Goal: Task Accomplishment & Management: Use online tool/utility

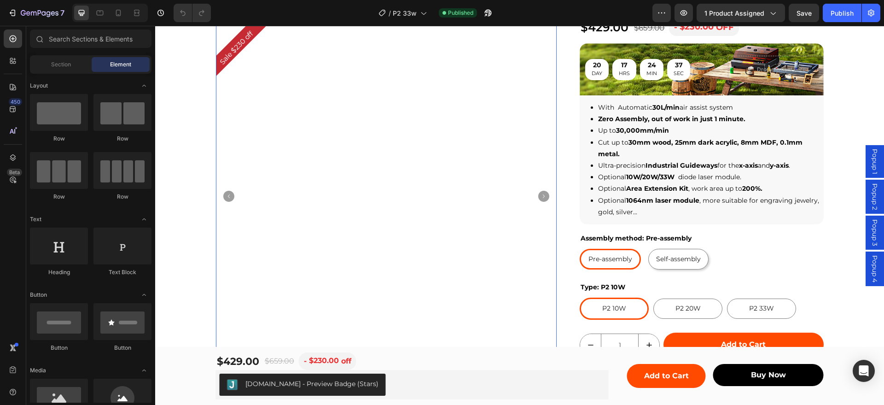
scroll to position [173, 0]
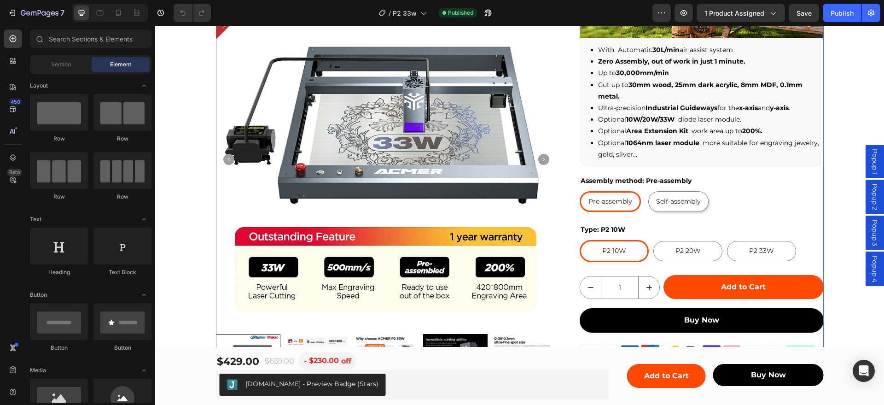
click at [749, 168] on div "ACMER P2 Laser Engraver Cutting Machine Product Title [DOMAIN_NAME] - Preview B…" at bounding box center [700, 142] width 243 height 511
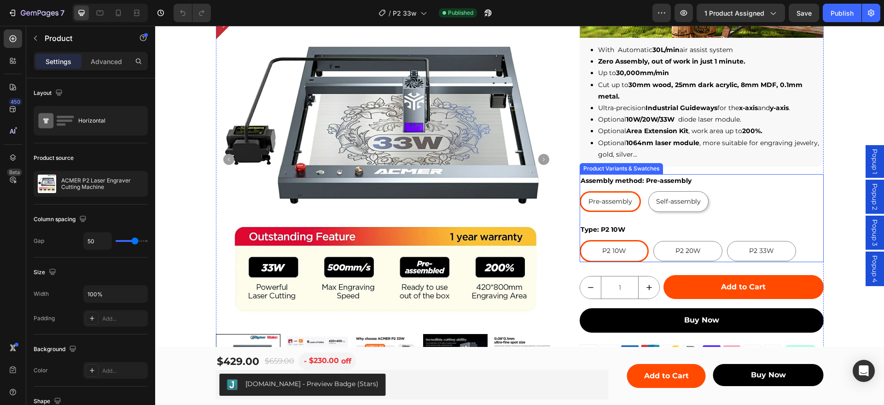
click at [744, 180] on div "Assembly method: Pre-assembly Pre-assembly Pre-assembly Pre-assembly Self-assem…" at bounding box center [700, 193] width 243 height 38
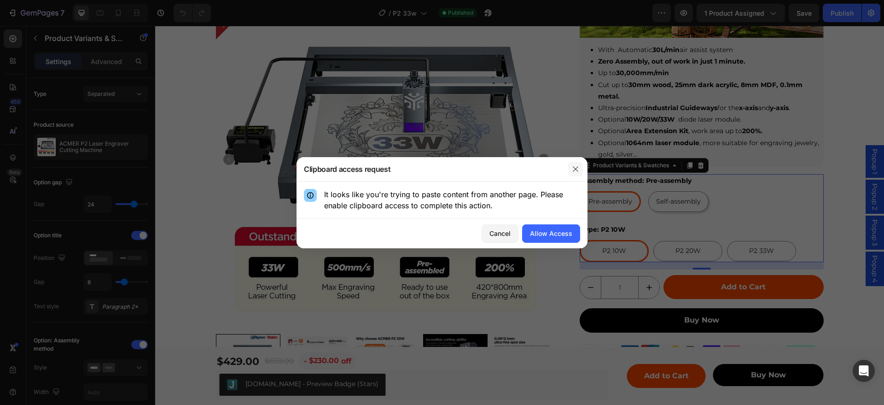
click at [574, 166] on icon "button" at bounding box center [575, 168] width 7 height 7
click at [561, 231] on div "Allow Access" at bounding box center [551, 233] width 42 height 10
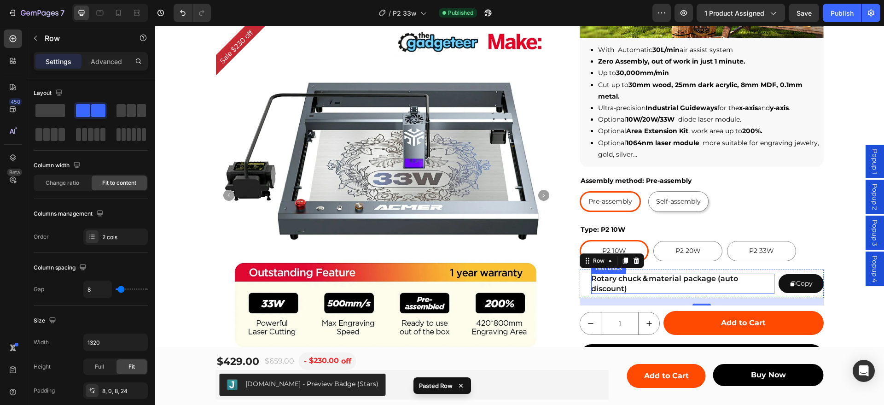
click at [761, 282] on p "Rotary chuck＆material package (auto discount)" at bounding box center [682, 283] width 183 height 20
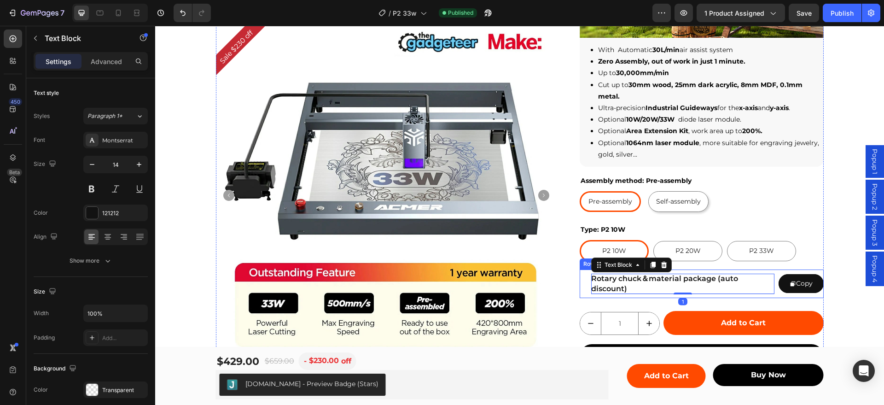
click at [775, 293] on div "Rotary chuck＆material package (auto discount) Text Block 1 Copy Copy Coupon Cod…" at bounding box center [700, 283] width 243 height 29
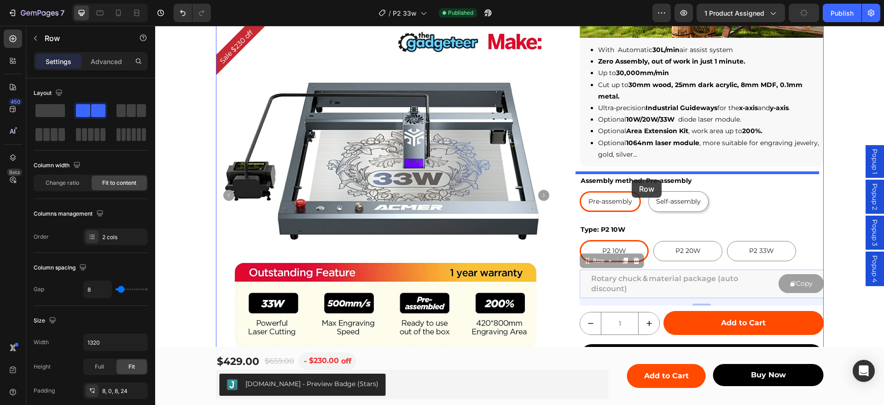
drag, startPoint x: 581, startPoint y: 263, endPoint x: 631, endPoint y: 180, distance: 97.2
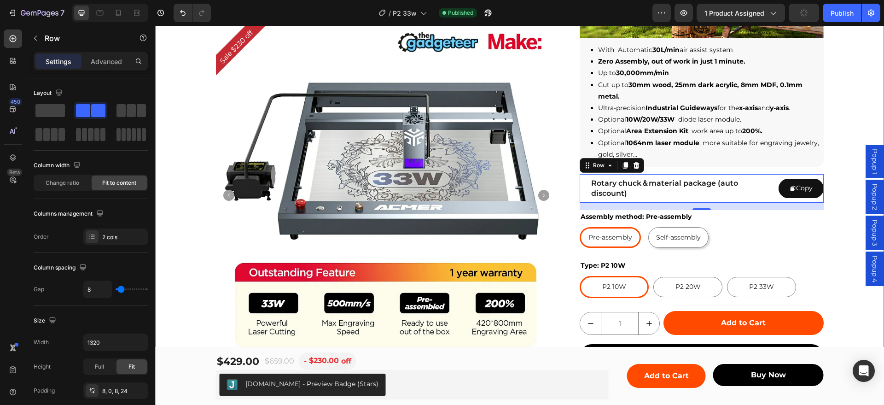
click at [840, 114] on div "Sale $230 off Product Badge Product Images Row ACMER P2 Laser Engraver Cutting …" at bounding box center [519, 160] width 729 height 547
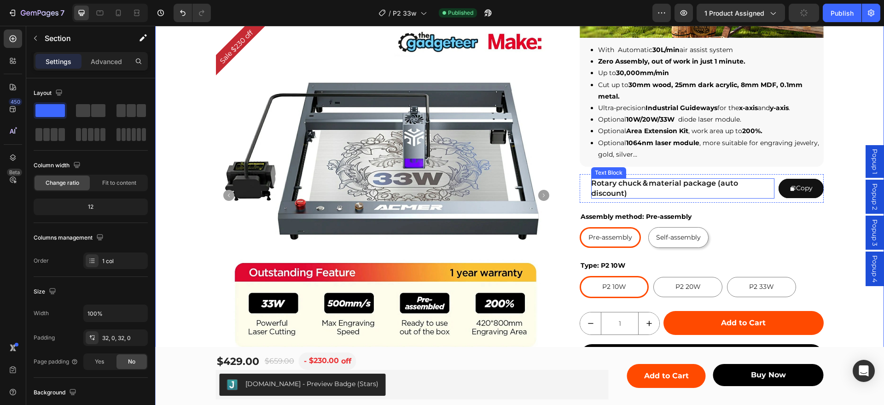
click at [677, 188] on p "Rotary chuck＆material package (auto discount)" at bounding box center [682, 188] width 183 height 20
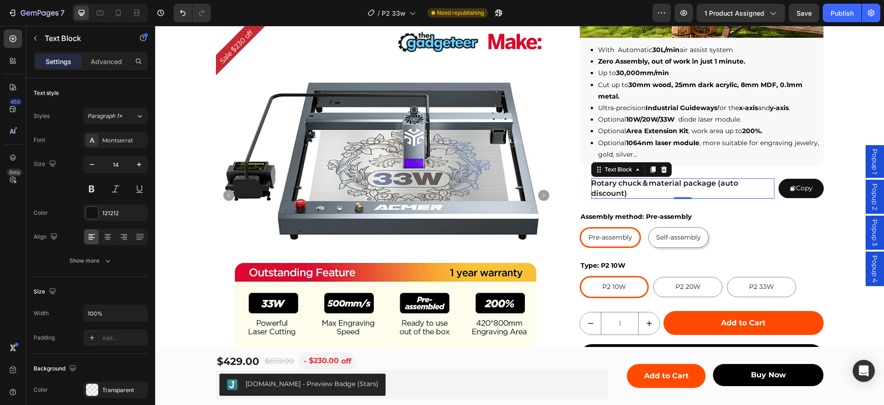
click at [645, 186] on p "Rotary chuck＆material package (auto discount)" at bounding box center [682, 188] width 183 height 20
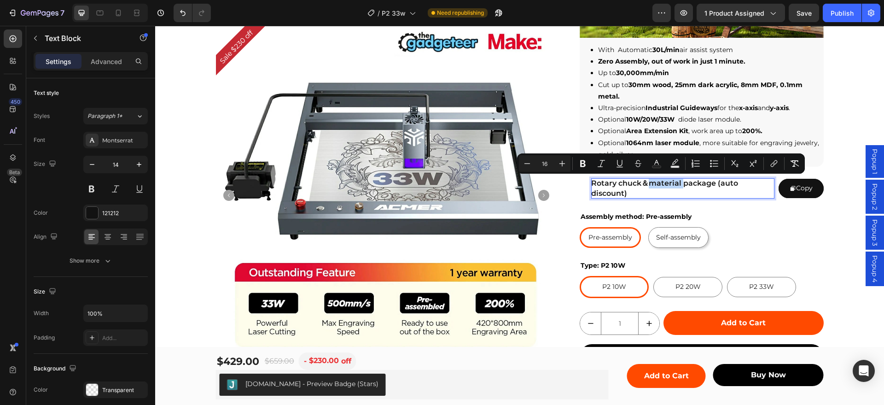
click at [629, 186] on p "Rotary chuck＆material package (auto discount)" at bounding box center [682, 188] width 183 height 20
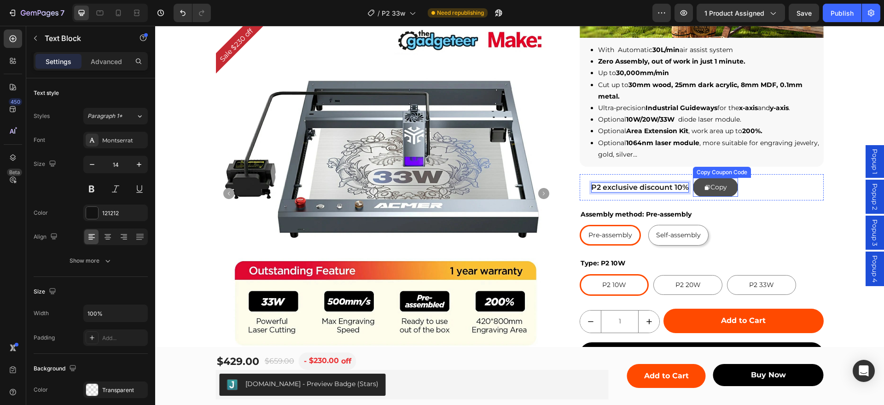
scroll to position [177, 0]
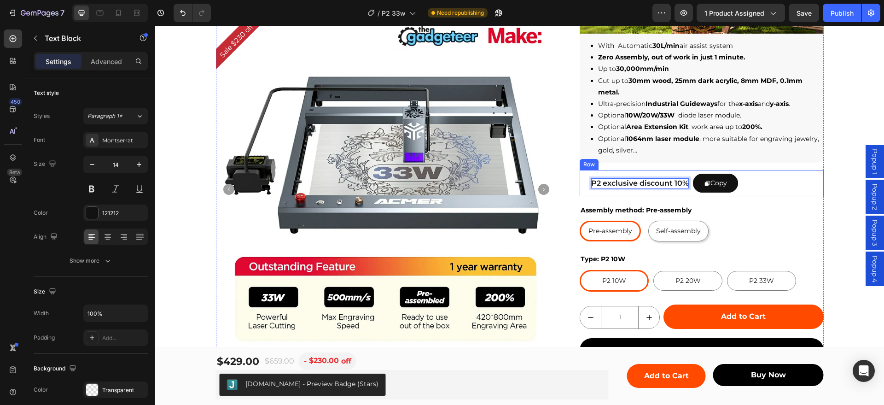
click at [782, 182] on div "P2 exclusive discount 10% Text Block 1 Copy Copy Coupon Code Row" at bounding box center [700, 183] width 243 height 26
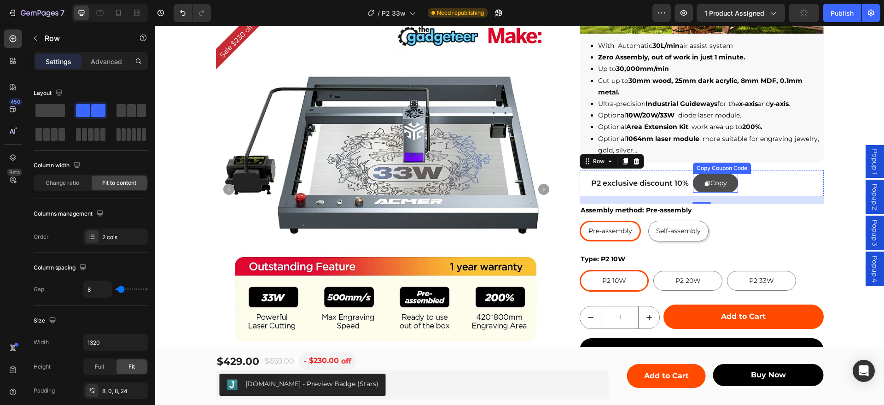
click at [698, 179] on button "Copy" at bounding box center [715, 183] width 45 height 19
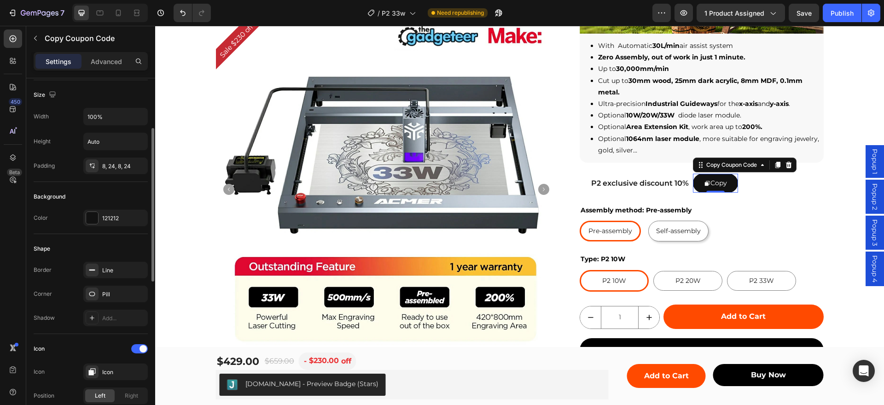
scroll to position [173, 0]
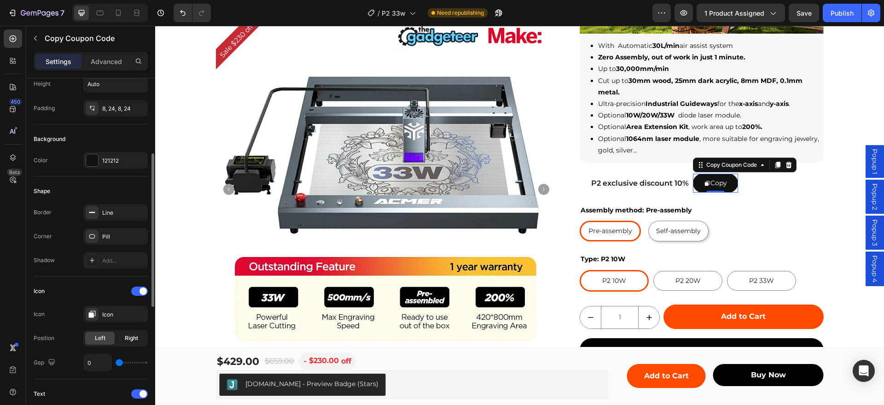
click at [131, 338] on span "Right" at bounding box center [131, 338] width 13 height 8
click at [96, 335] on span "Left" at bounding box center [100, 338] width 11 height 8
click at [751, 187] on div "P2 exclusive discount 10% Text Block Copy Copy Coupon Code 0 Row" at bounding box center [700, 183] width 243 height 26
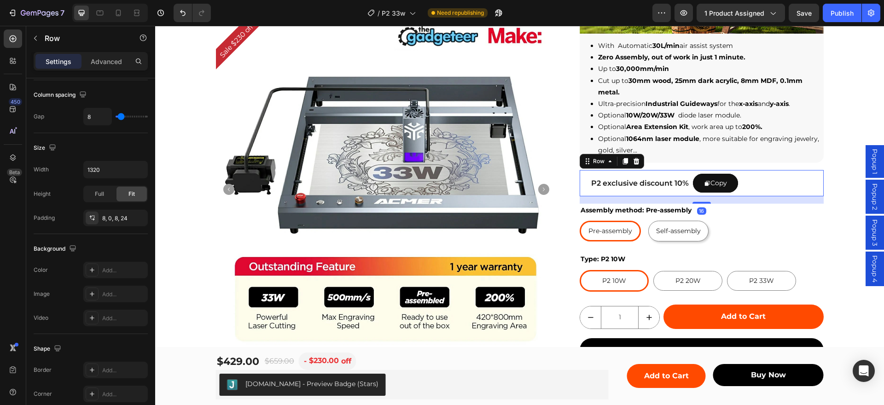
scroll to position [0, 0]
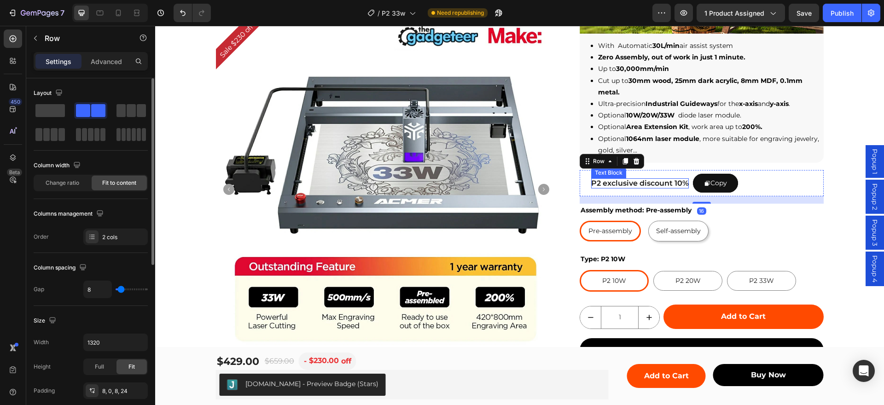
click at [660, 180] on span "P2 exclusive discount 10%" at bounding box center [640, 183] width 98 height 9
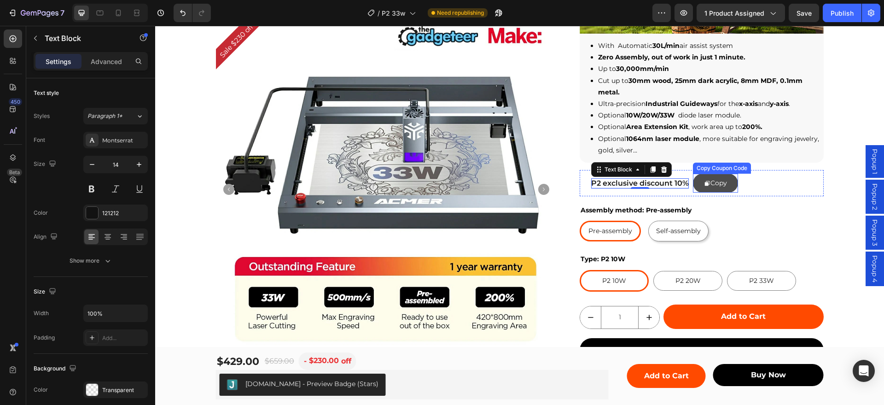
click at [693, 182] on button "Copy" at bounding box center [715, 183] width 45 height 19
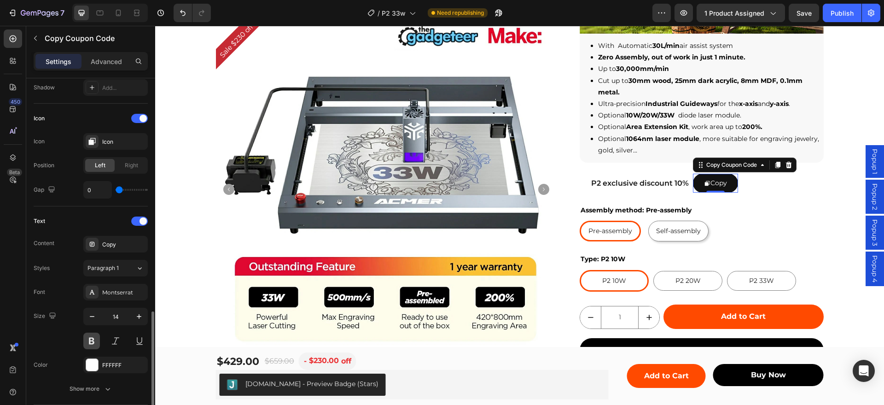
scroll to position [403, 0]
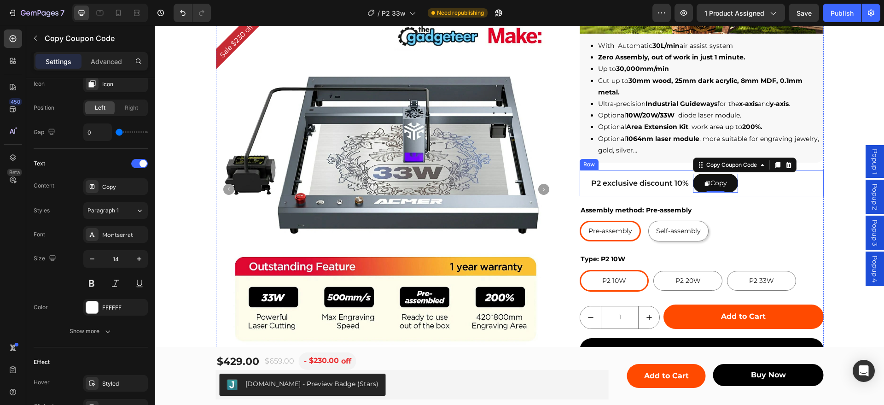
click at [763, 184] on div "P2 exclusive discount 10% Text Block Copy Copy Coupon Code 0 Row" at bounding box center [700, 183] width 243 height 26
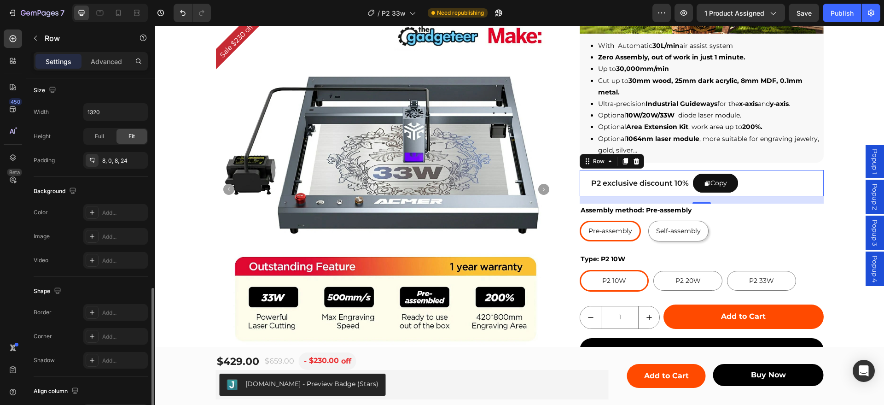
scroll to position [314, 0]
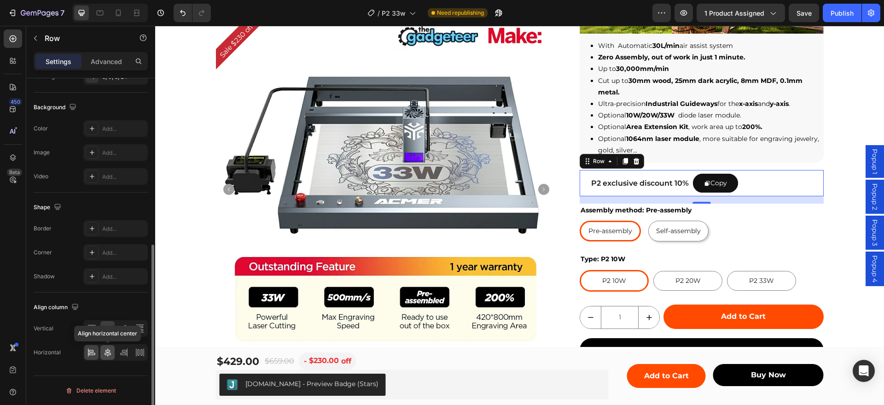
click at [108, 355] on icon at bounding box center [107, 351] width 9 height 9
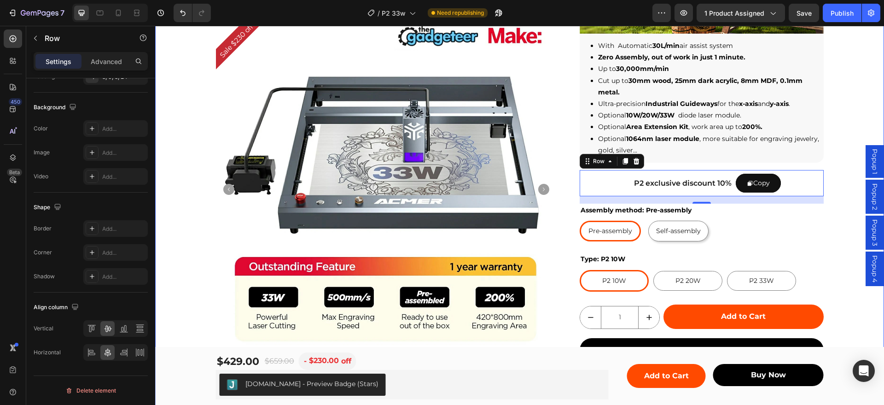
click at [837, 120] on div "Sale $230 off Product Badge Product Images Row ACMER P2 Laser Engraver Cutting …" at bounding box center [519, 155] width 729 height 545
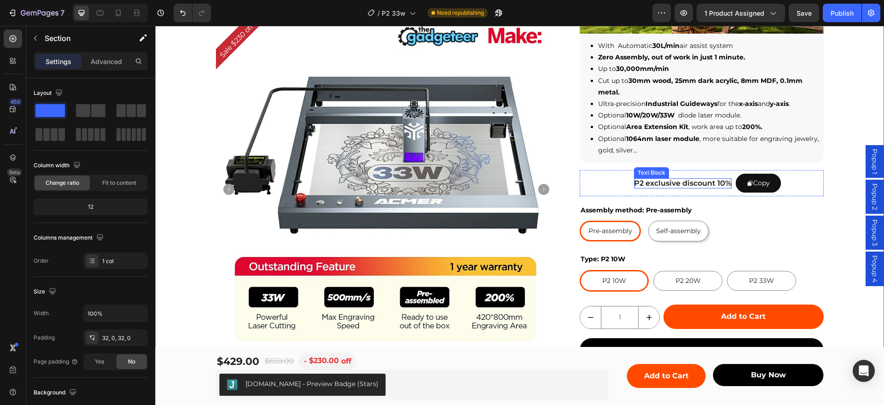
click at [652, 183] on span "P2 exclusive discount 10%" at bounding box center [683, 183] width 98 height 9
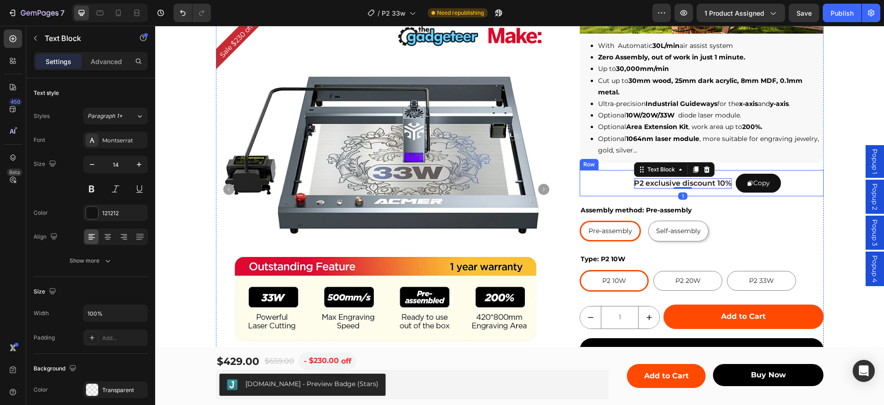
click at [612, 180] on div "P2 exclusive discount 10% Text Block 1 Copy Copy Coupon Code Row" at bounding box center [700, 183] width 243 height 26
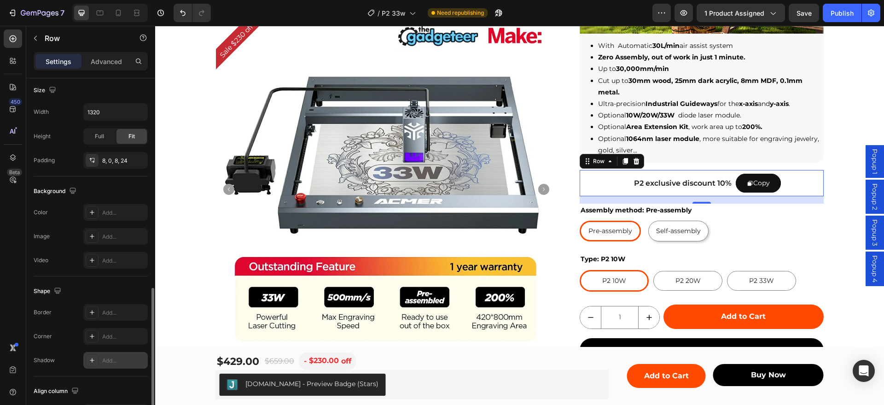
scroll to position [314, 0]
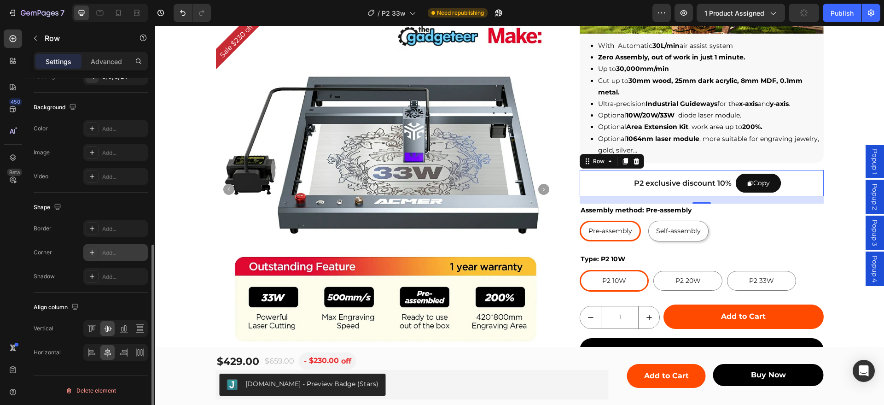
click at [90, 252] on icon at bounding box center [91, 252] width 7 height 7
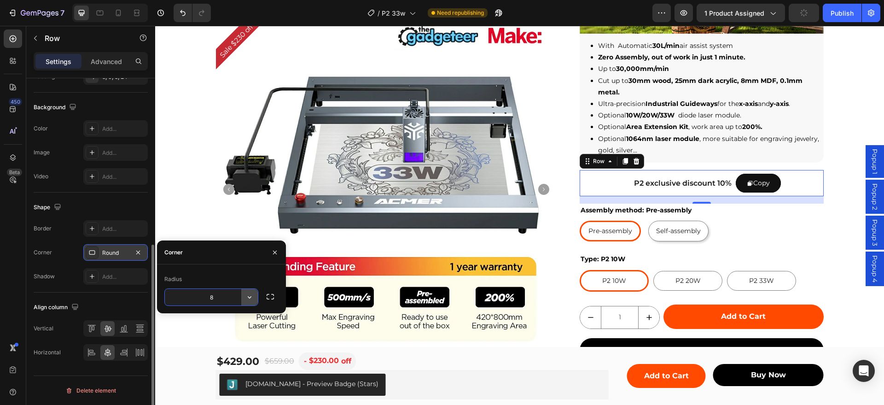
click at [251, 294] on icon "button" at bounding box center [249, 296] width 9 height 9
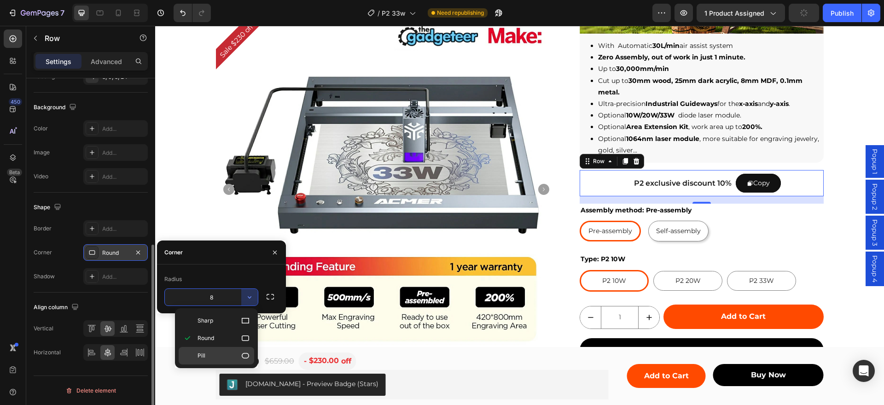
click at [221, 354] on p "Pill" at bounding box center [223, 355] width 52 height 9
type input "9999"
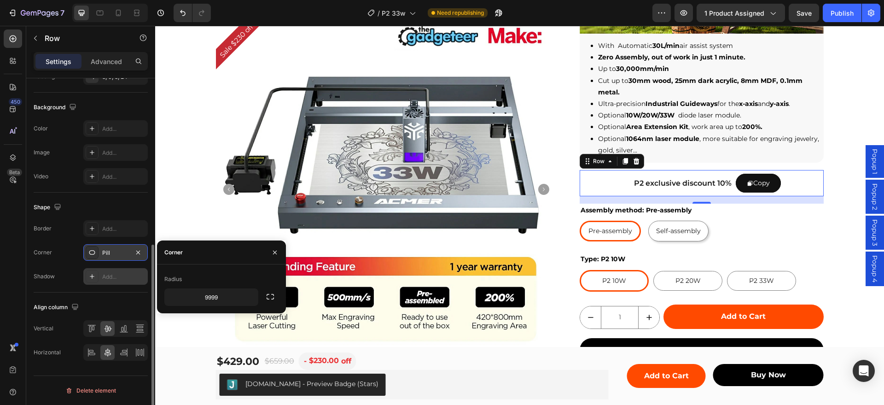
click at [105, 275] on div "Add..." at bounding box center [123, 276] width 43 height 8
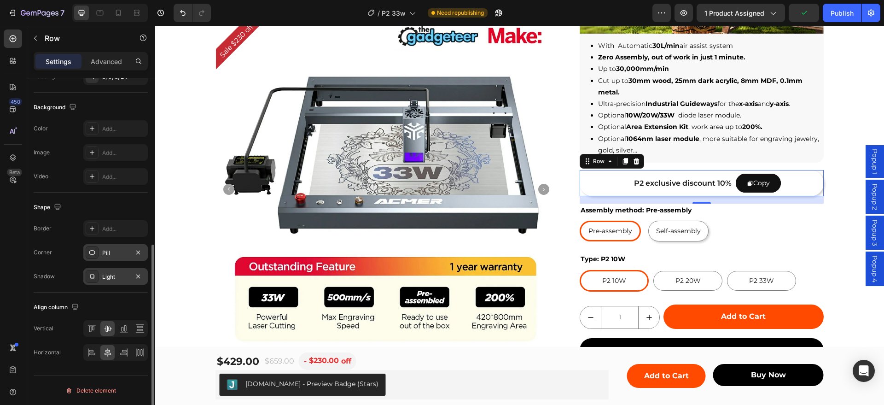
click at [112, 204] on div "Shape" at bounding box center [91, 207] width 114 height 15
click at [92, 129] on icon at bounding box center [91, 128] width 7 height 7
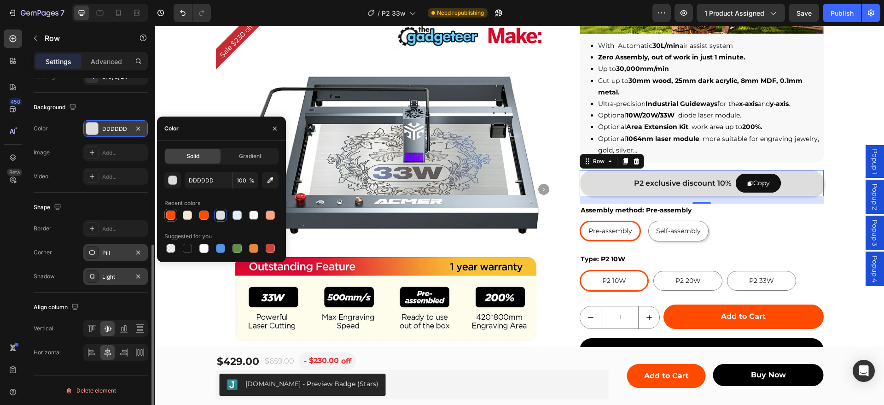
click at [172, 214] on div at bounding box center [170, 214] width 9 height 9
type input "FF4A00"
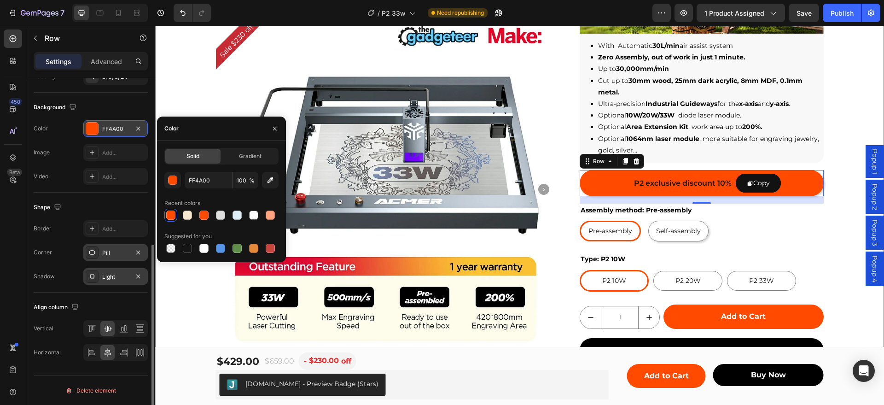
click at [835, 146] on div "Sale $230 off Product Badge Product Images Row ACMER P2 Laser Engraver Cutting …" at bounding box center [519, 155] width 729 height 545
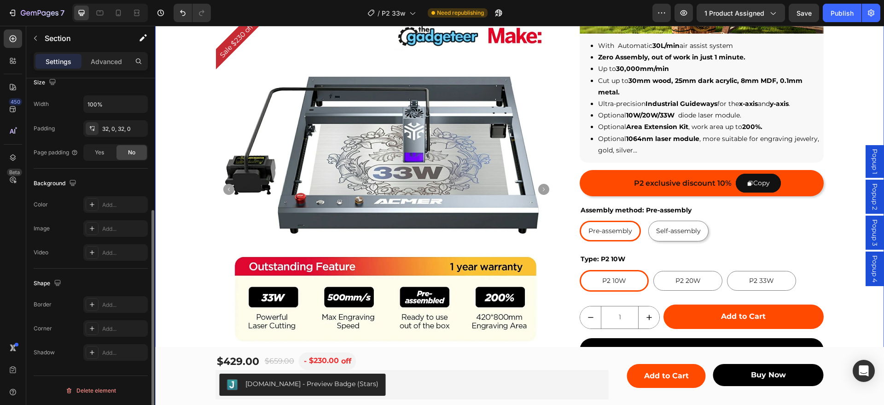
scroll to position [0, 0]
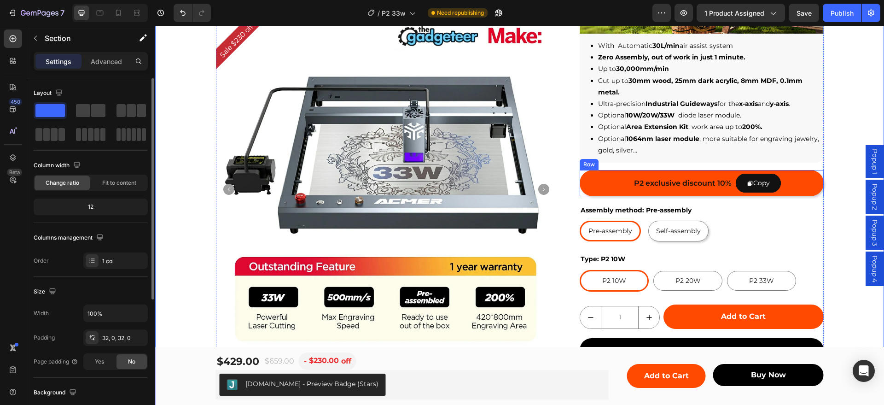
click at [592, 182] on div "P2 exclusive discount 10% Text Block Copy Copy Coupon Code Row" at bounding box center [700, 183] width 243 height 26
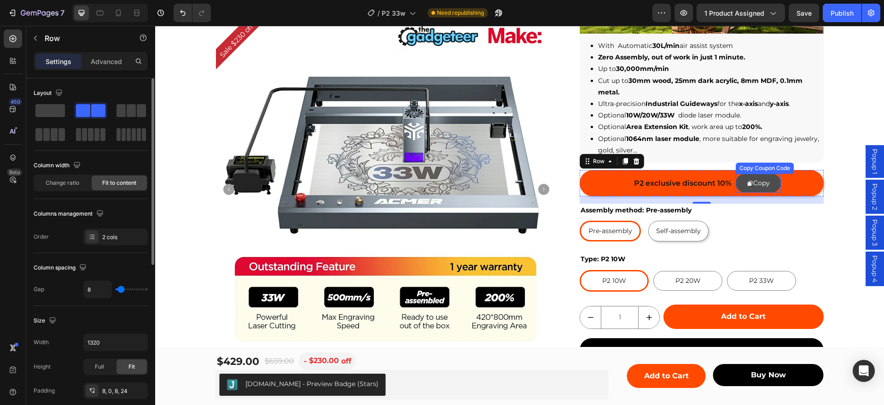
click at [736, 183] on button "Copy" at bounding box center [757, 183] width 45 height 19
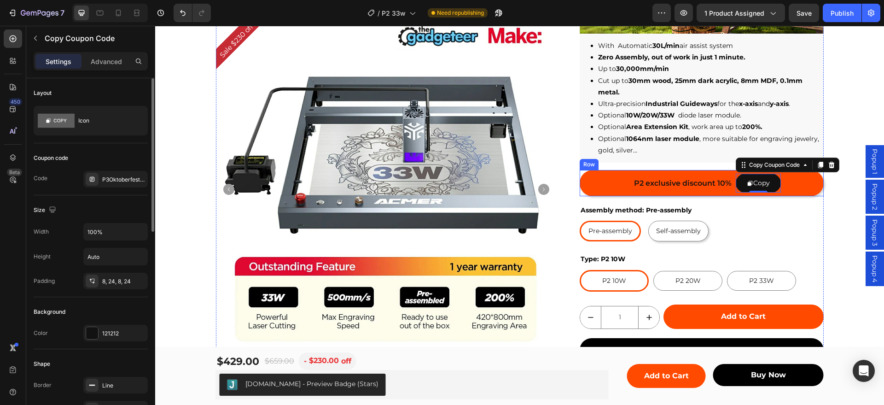
click at [600, 184] on div "P2 exclusive discount 10% Text Block Copy Copy Coupon Code 0 Row" at bounding box center [700, 183] width 243 height 26
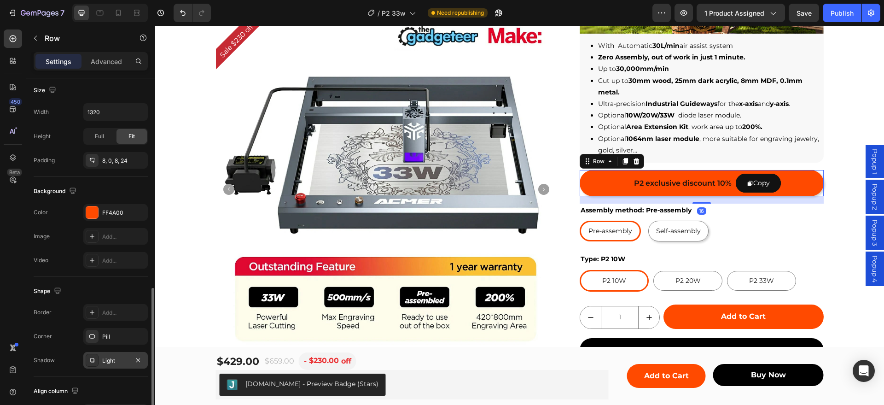
scroll to position [314, 0]
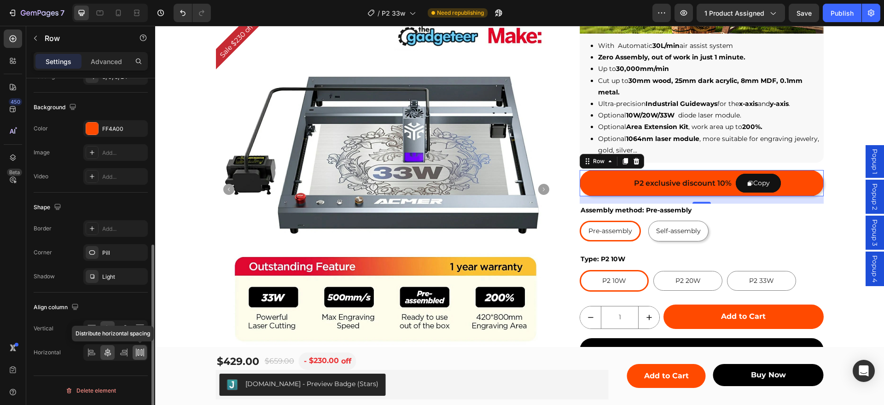
click at [136, 352] on icon at bounding box center [136, 352] width 0 height 8
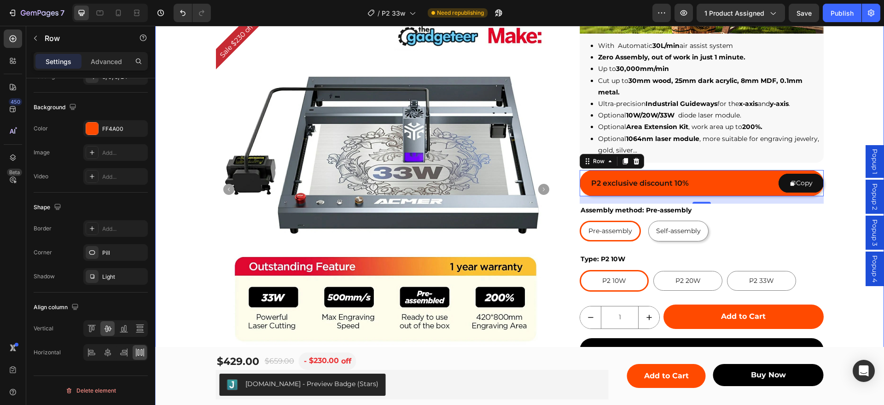
click at [838, 133] on div "Sale $230 off Product Badge Product Images Row ACMER P2 Laser Engraver Cutting …" at bounding box center [519, 155] width 729 height 545
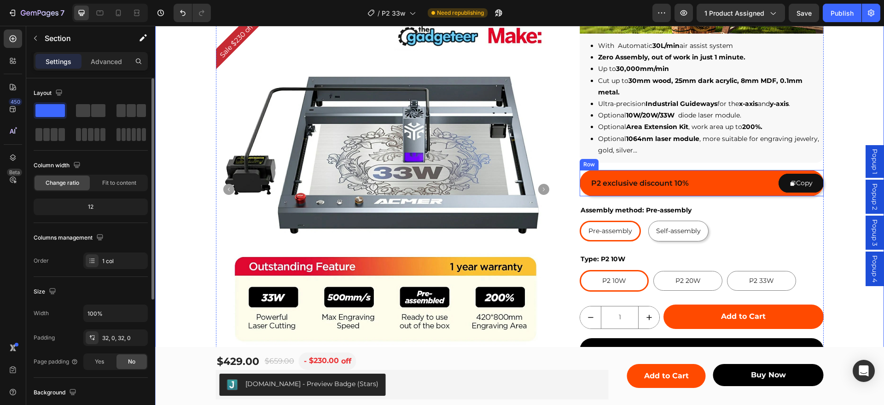
click at [714, 179] on div "P2 exclusive discount 10% Text Block Copy Copy Coupon Code Row" at bounding box center [700, 183] width 243 height 26
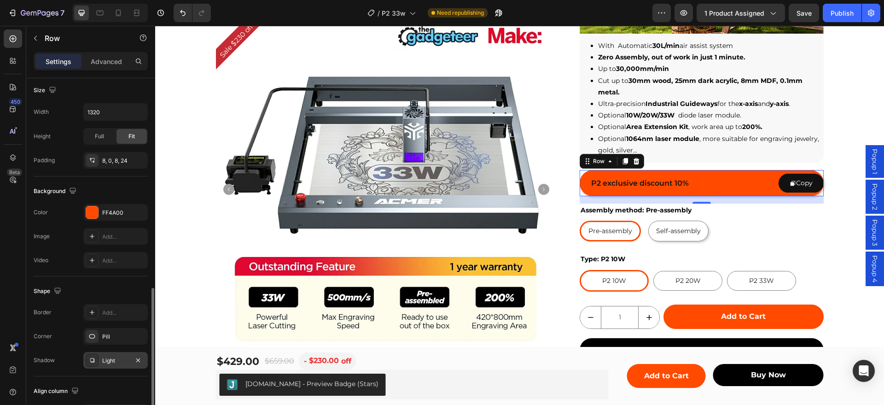
scroll to position [288, 0]
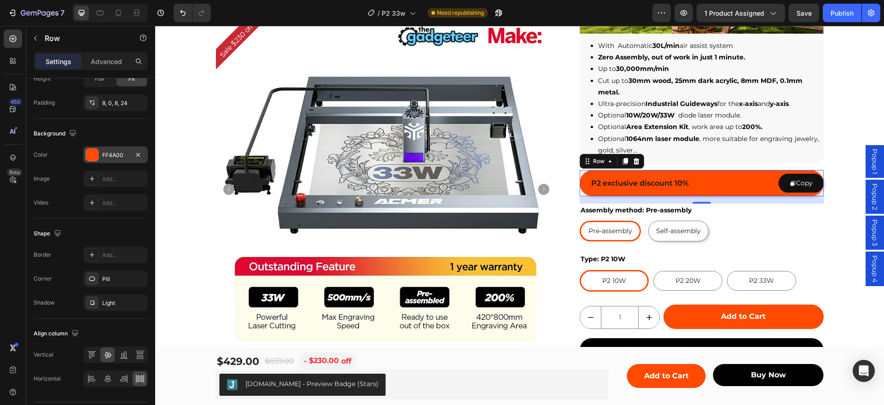
click at [96, 156] on div at bounding box center [92, 155] width 12 height 12
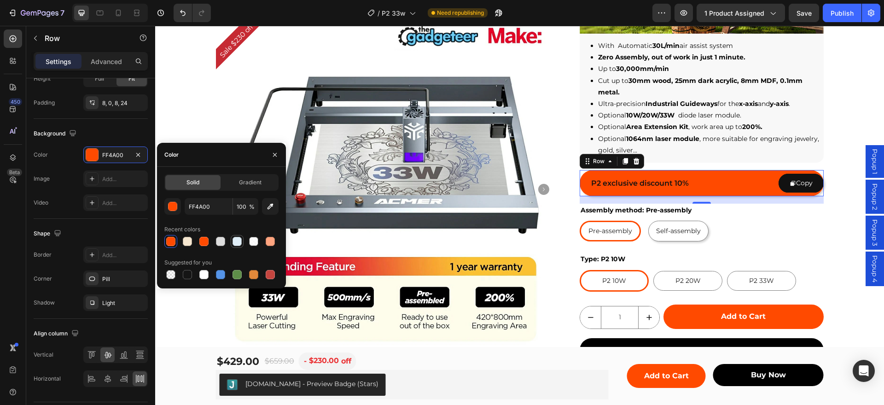
drag, startPoint x: 269, startPoint y: 242, endPoint x: 231, endPoint y: 243, distance: 38.2
click at [270, 242] on div at bounding box center [270, 241] width 9 height 9
type input "FFA47F"
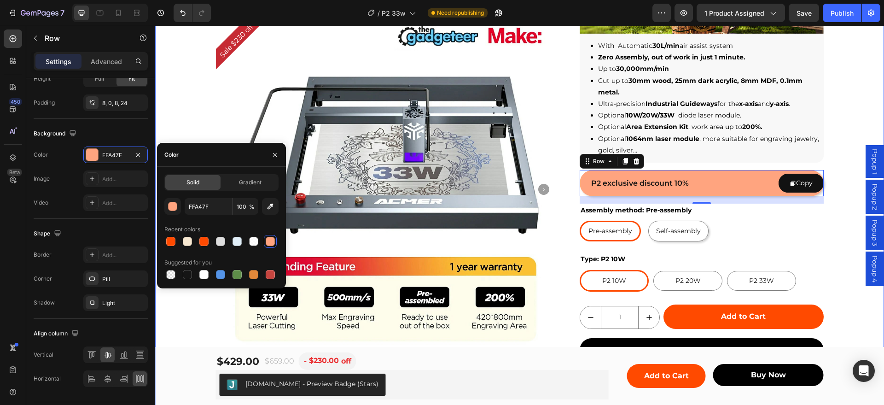
click at [836, 139] on div "Sale $230 off Product Badge Product Images Row ACMER P2 Laser Engraver Cutting …" at bounding box center [519, 155] width 729 height 545
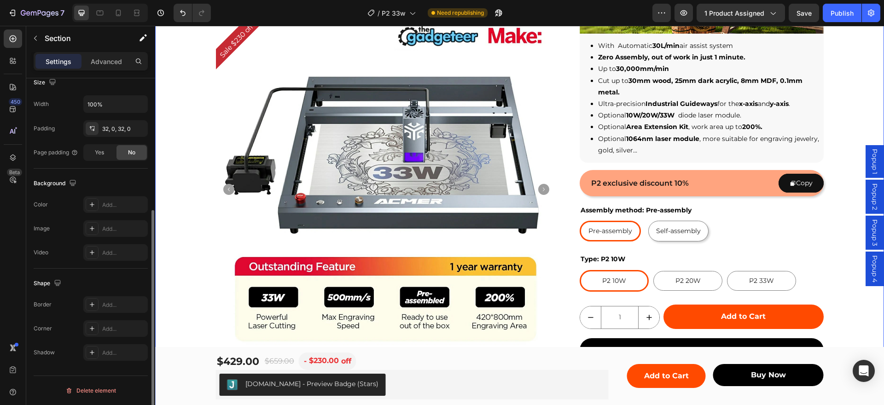
scroll to position [0, 0]
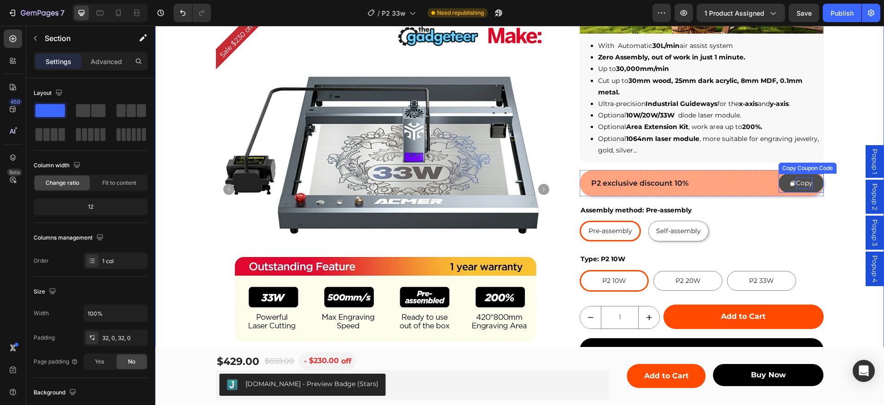
click at [804, 180] on div "Copy" at bounding box center [804, 183] width 17 height 12
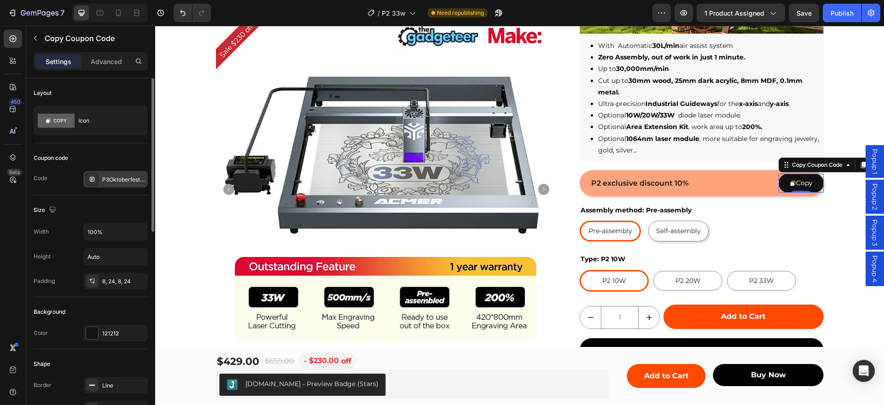
click at [113, 180] on div "P3OktoberfestLaserSale" at bounding box center [123, 179] width 43 height 8
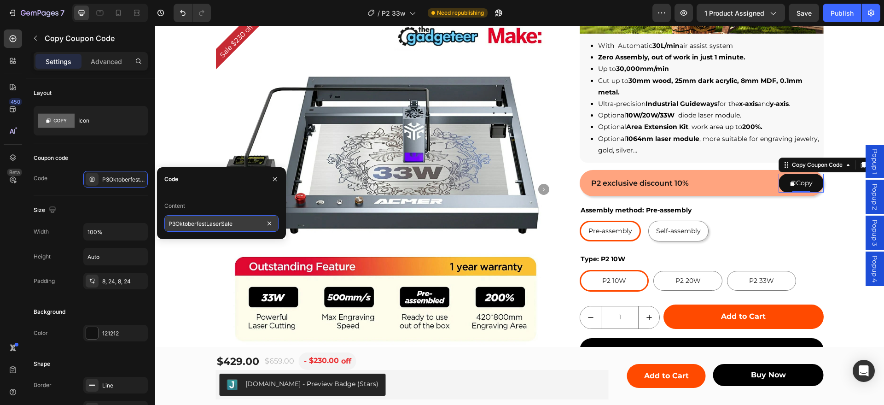
click at [221, 224] on input "P3OktoberfestLaserSale" at bounding box center [221, 223] width 114 height 17
paste input "18CP9YJBEXTS"
type input "18CP9YJBEXTS"
click at [173, 128] on div "Sale $230 off Product Badge Product Images Row ACMER P2 Laser Engraver Cutting …" at bounding box center [519, 155] width 729 height 545
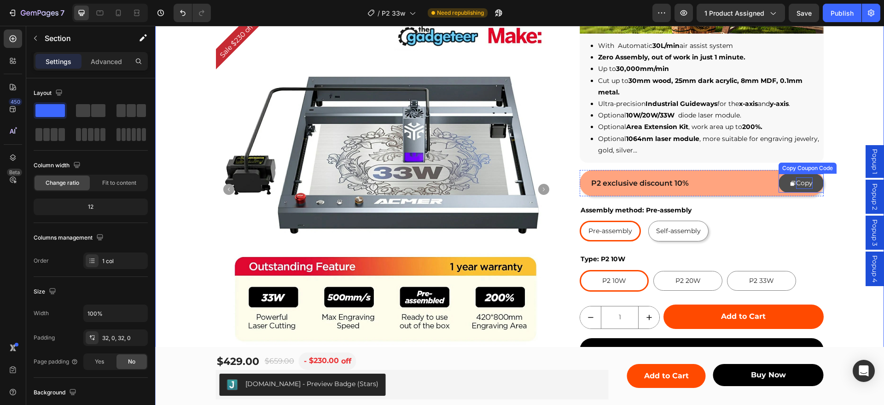
click at [801, 178] on div "Copy" at bounding box center [804, 183] width 17 height 12
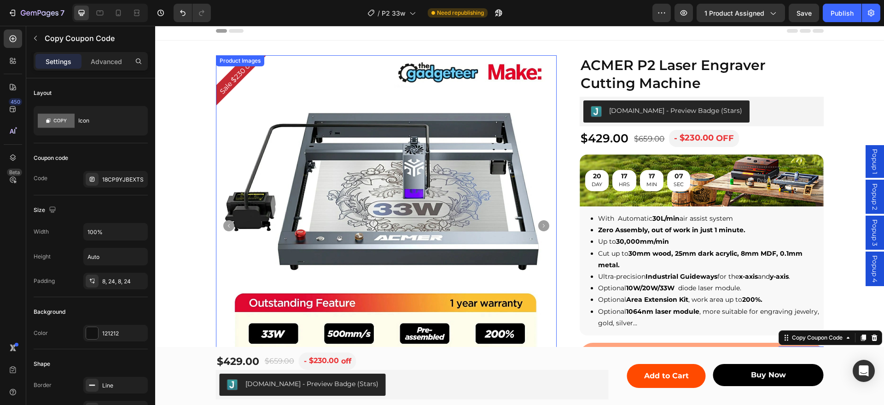
scroll to position [177, 0]
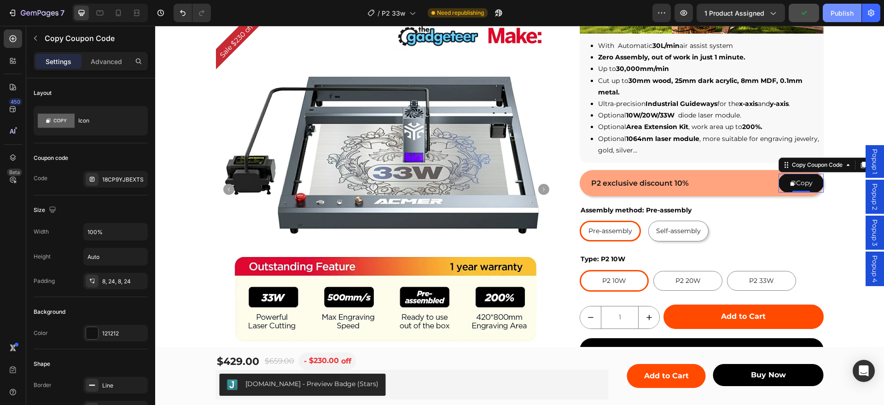
click at [843, 13] on div "Publish" at bounding box center [841, 13] width 23 height 10
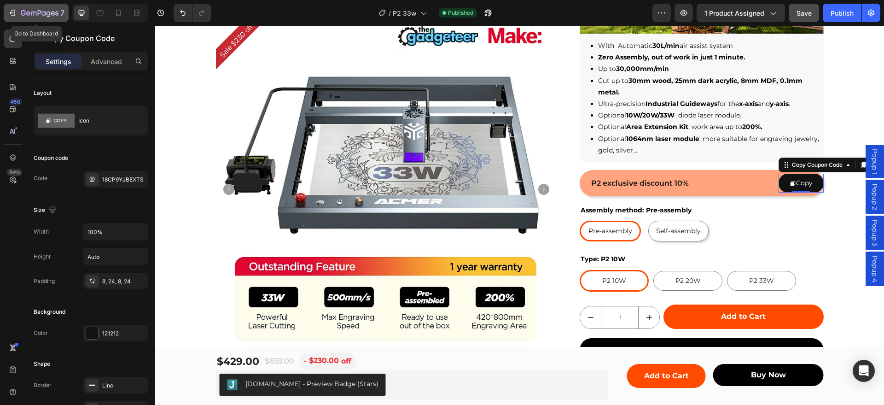
click at [10, 11] on icon "button" at bounding box center [12, 12] width 9 height 9
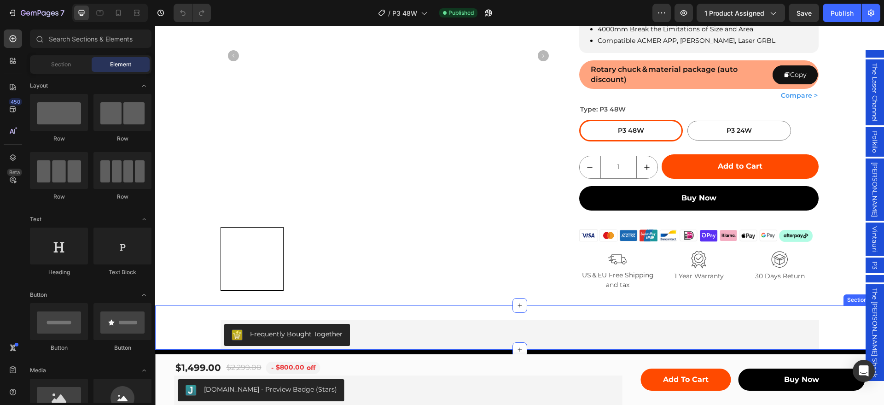
scroll to position [230, 0]
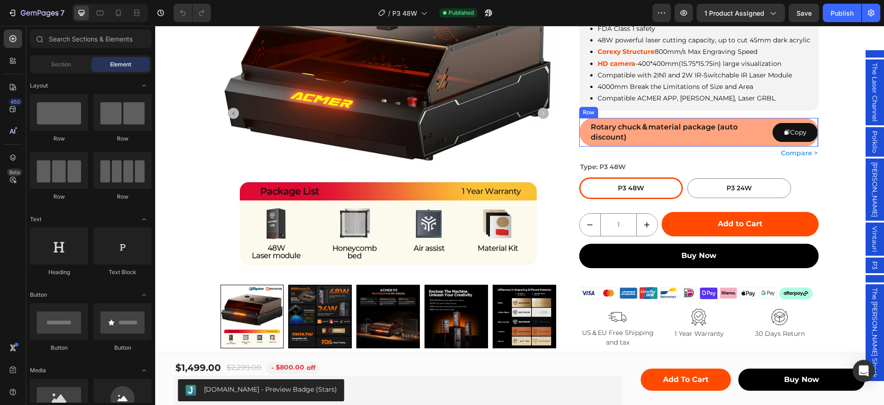
click at [754, 118] on div "Rotary chuck＆material package (auto discount) Text Block Copy Copy Coupon Code …" at bounding box center [698, 132] width 239 height 29
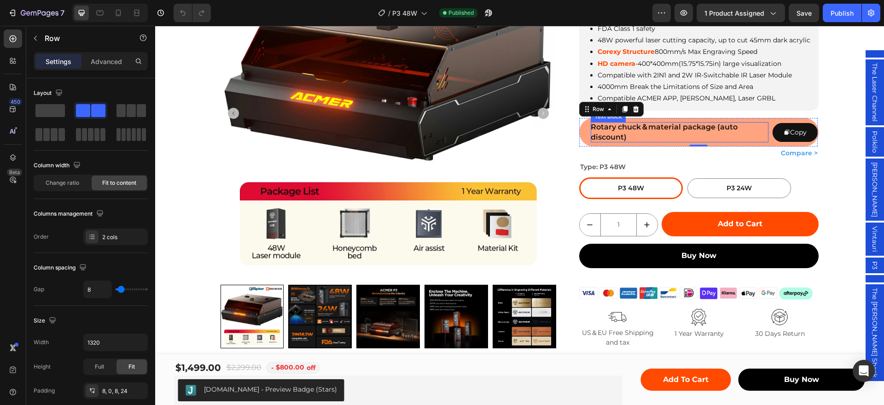
click at [737, 137] on p "Rotary chuck＆material package (auto discount)" at bounding box center [680, 132] width 178 height 20
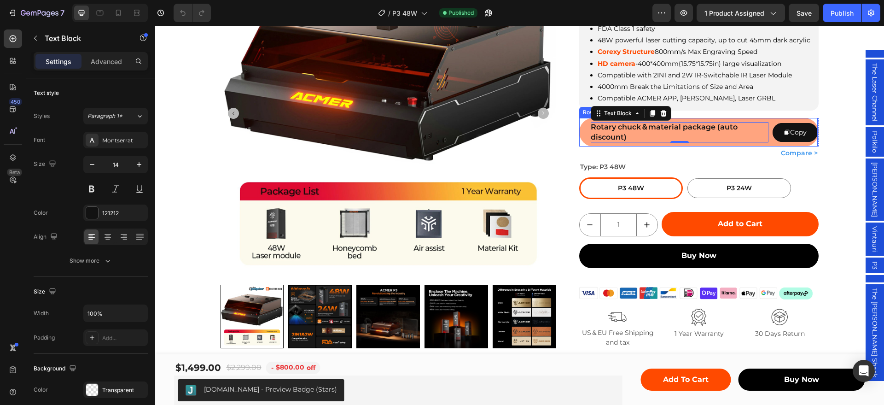
click at [764, 142] on div "1" at bounding box center [680, 142] width 178 height 0
click at [826, 97] on div "Sale $800 off Product Badge Product Images Row ACMER P3 48W Diode Enclosed Lase…" at bounding box center [519, 107] width 729 height 482
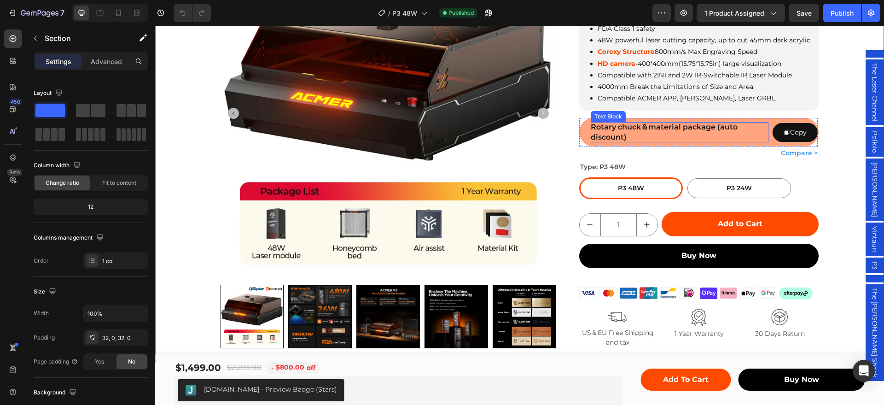
click at [760, 140] on p "Rotary chuck＆material package (auto discount)" at bounding box center [680, 132] width 178 height 20
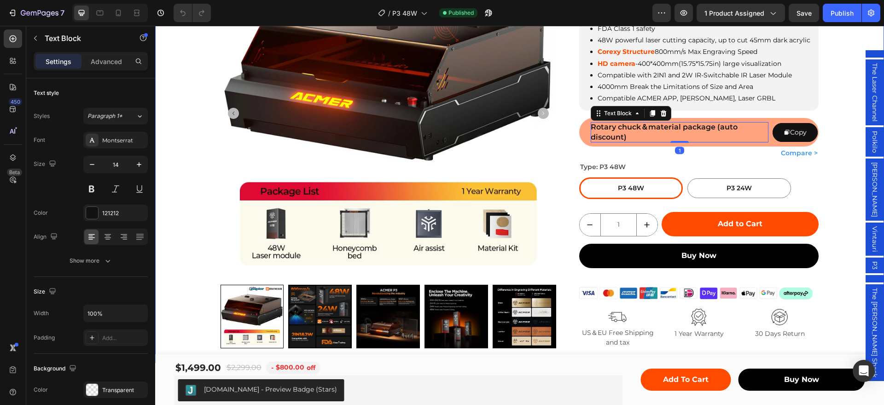
click at [825, 98] on div "Sale $800 off Product Badge Product Images Row ACMER P3 48W Diode Enclosed Lase…" at bounding box center [519, 107] width 729 height 482
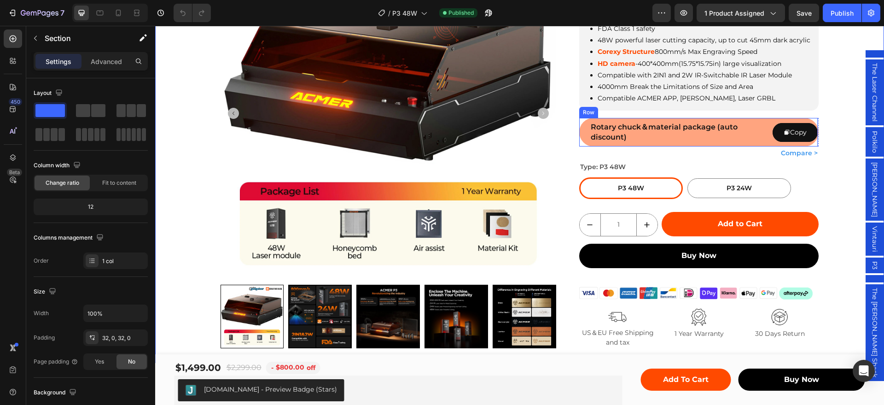
click at [768, 121] on div "Rotary chuck＆material package (auto discount) Text Block Copy Copy Coupon Code …" at bounding box center [698, 132] width 239 height 29
